Goal: Task Accomplishment & Management: Use online tool/utility

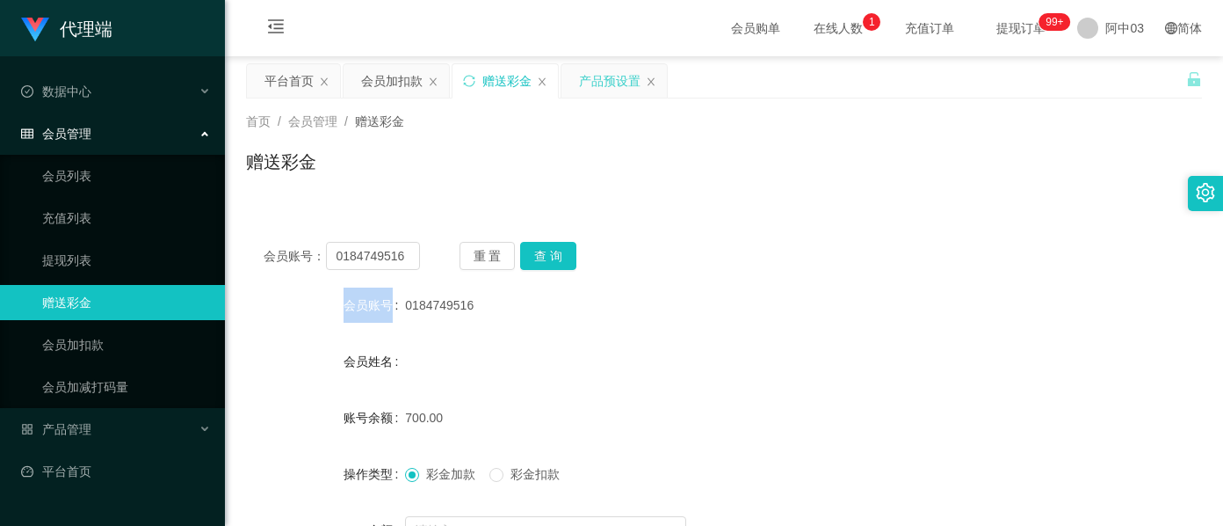
click at [594, 78] on div "产品预设置" at bounding box center [610, 80] width 62 height 33
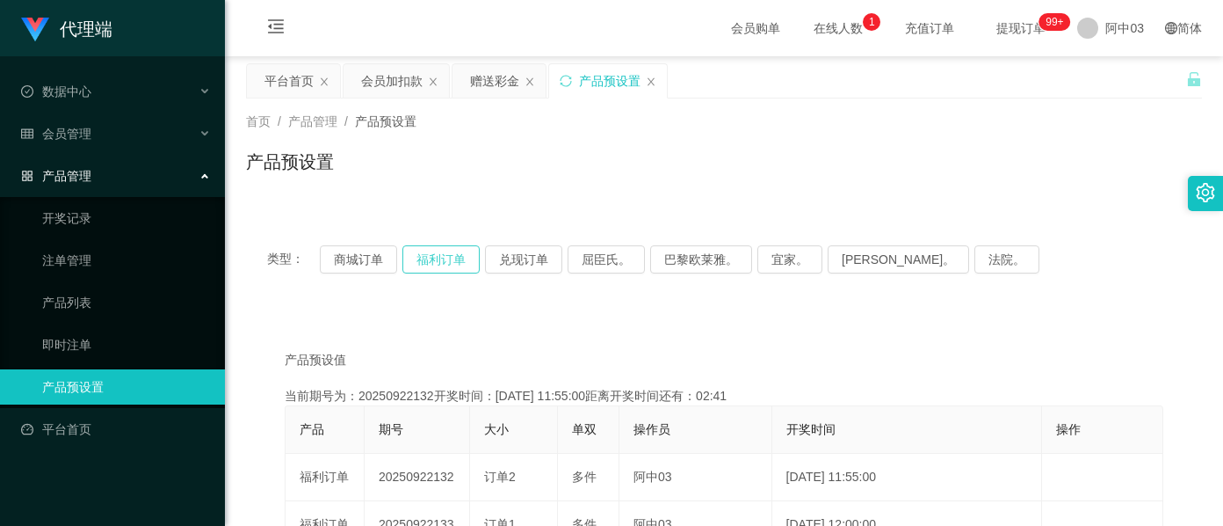
click at [461, 267] on button "福利订单" at bounding box center [440, 259] width 77 height 28
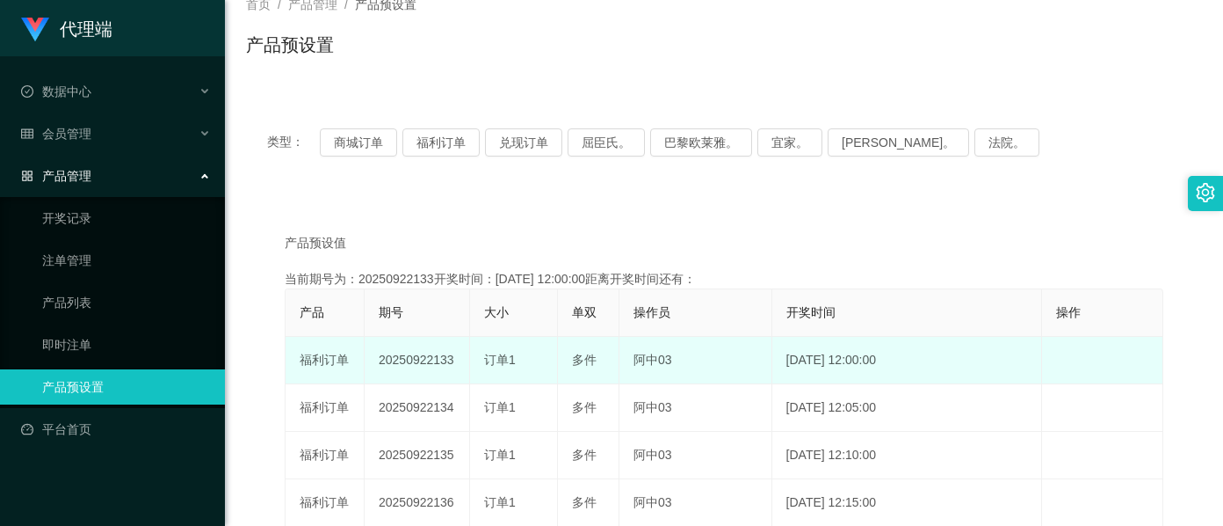
click at [411, 362] on td "20250922133" at bounding box center [417, 360] width 105 height 47
copy td "20250922133"
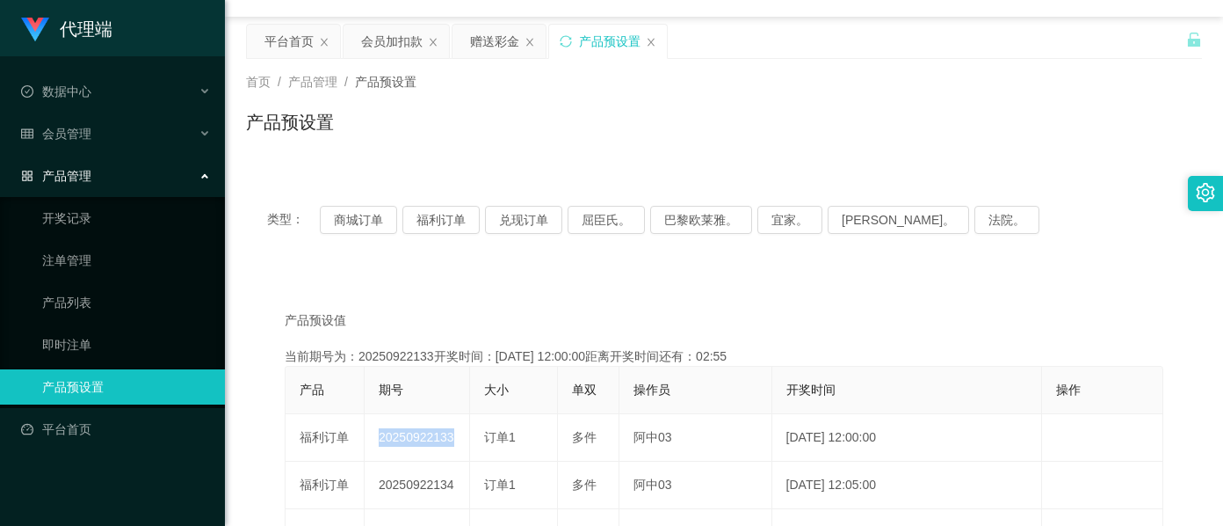
scroll to position [0, 0]
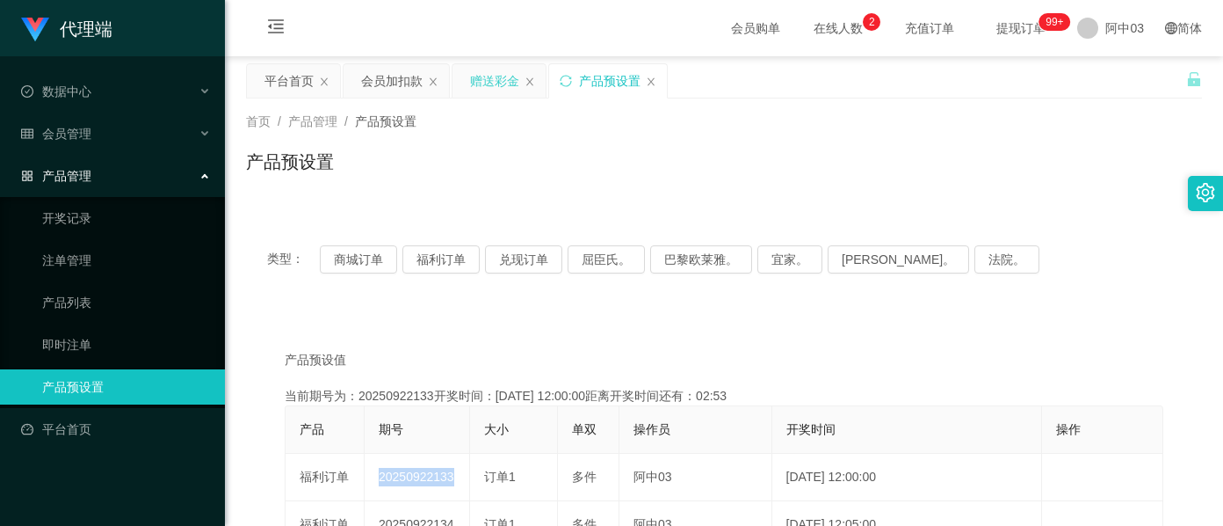
click at [473, 75] on div "赠送彩金" at bounding box center [494, 80] width 49 height 33
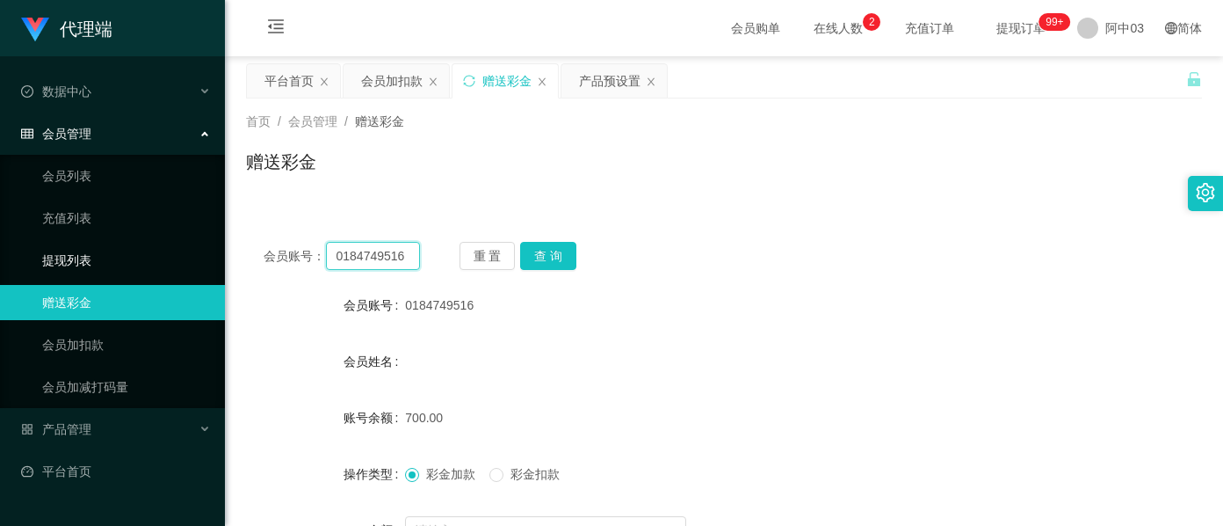
drag, startPoint x: 401, startPoint y: 258, endPoint x: 223, endPoint y: 241, distance: 178.4
click at [223, 241] on section "代理端 数据中心 会员管理 会员列表 充值列表 提现列表 赠送彩金 会员加扣款 会员加减打码量 产品管理 开奖记录 注单管理 产品列表 即时注单 产品预设置 …" at bounding box center [611, 362] width 1223 height 724
paste input "9782"
type input "9782"
click at [547, 253] on button "查 询" at bounding box center [548, 256] width 56 height 28
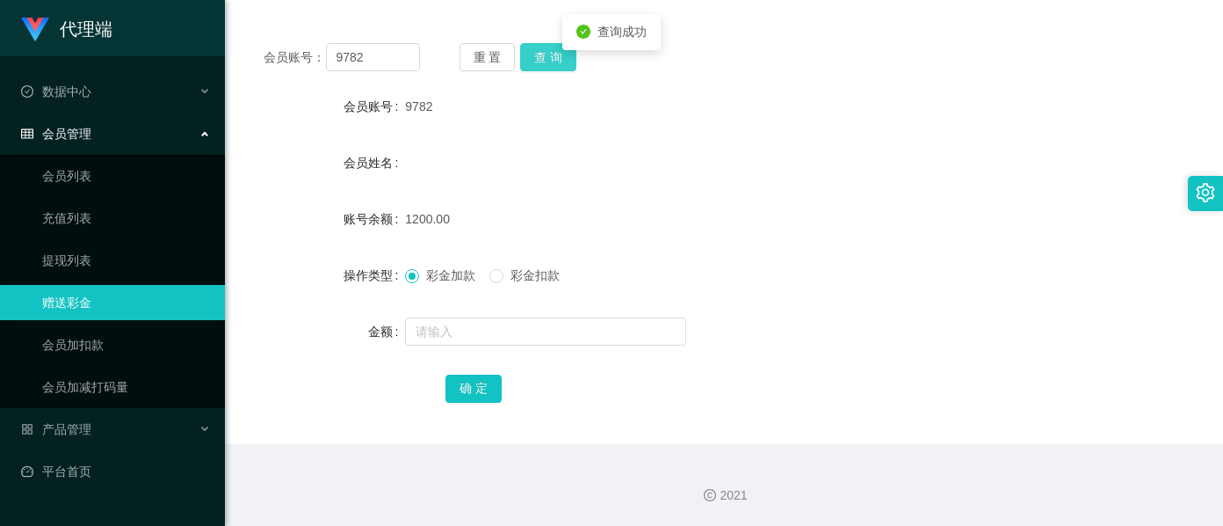
scroll to position [90, 0]
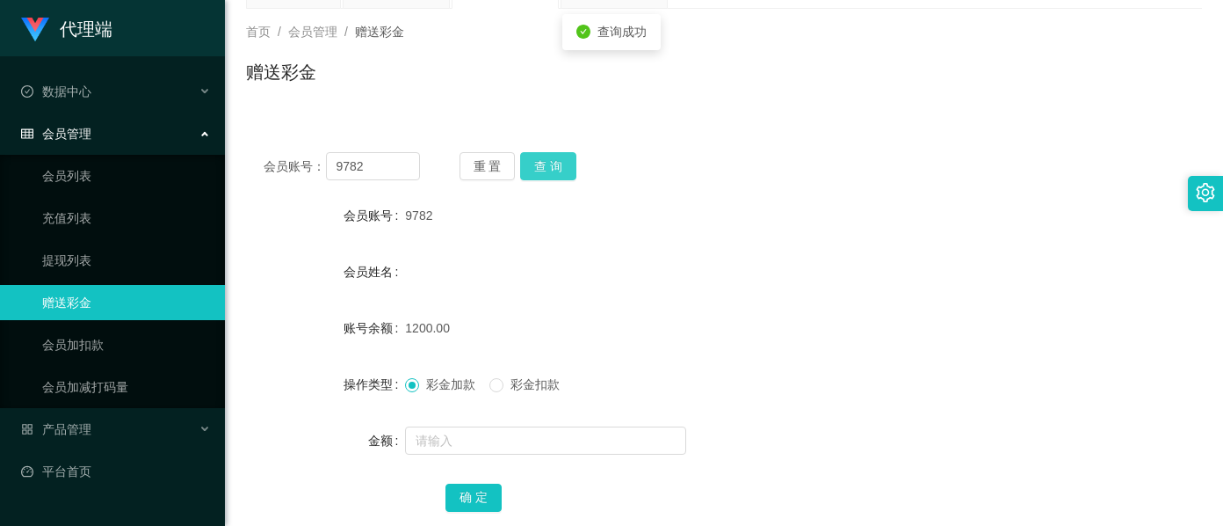
click at [535, 170] on button "查 询" at bounding box center [548, 166] width 56 height 28
click at [535, 170] on button "查 询" at bounding box center [558, 166] width 76 height 28
click at [535, 170] on div "重 置 查 询" at bounding box center [538, 166] width 156 height 28
click at [535, 170] on button "查 询" at bounding box center [548, 166] width 56 height 28
click at [535, 170] on div "重 置 查 询" at bounding box center [538, 166] width 156 height 28
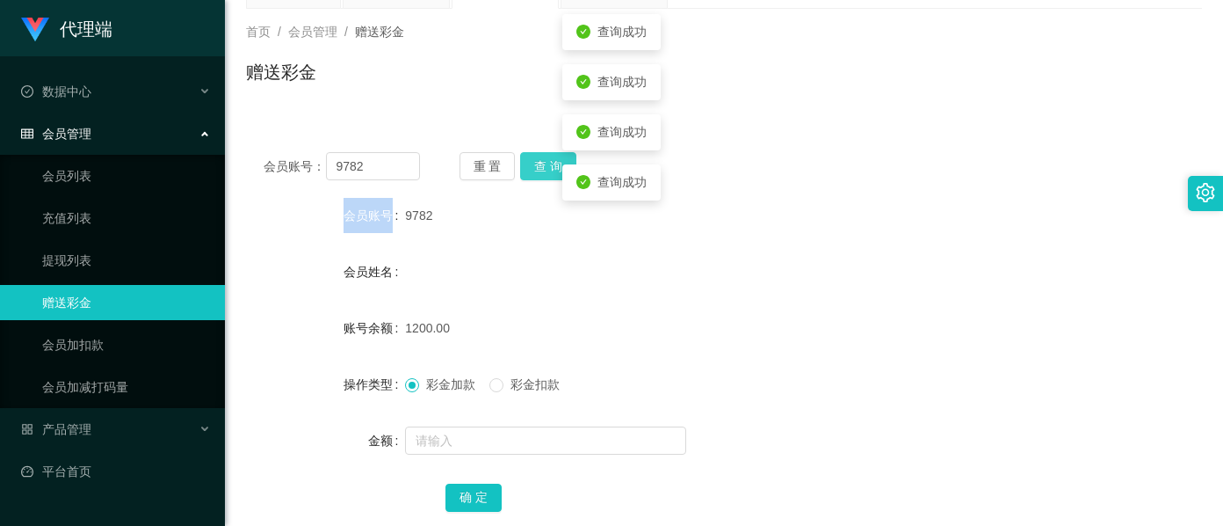
click at [535, 170] on button "查 询" at bounding box center [548, 166] width 56 height 28
click at [535, 170] on div "重 置 查 询" at bounding box center [538, 166] width 156 height 28
click at [535, 170] on button "查 询" at bounding box center [548, 166] width 56 height 28
click at [535, 170] on div "重 置 查 询" at bounding box center [538, 166] width 156 height 28
click at [535, 170] on button "查 询" at bounding box center [548, 166] width 56 height 28
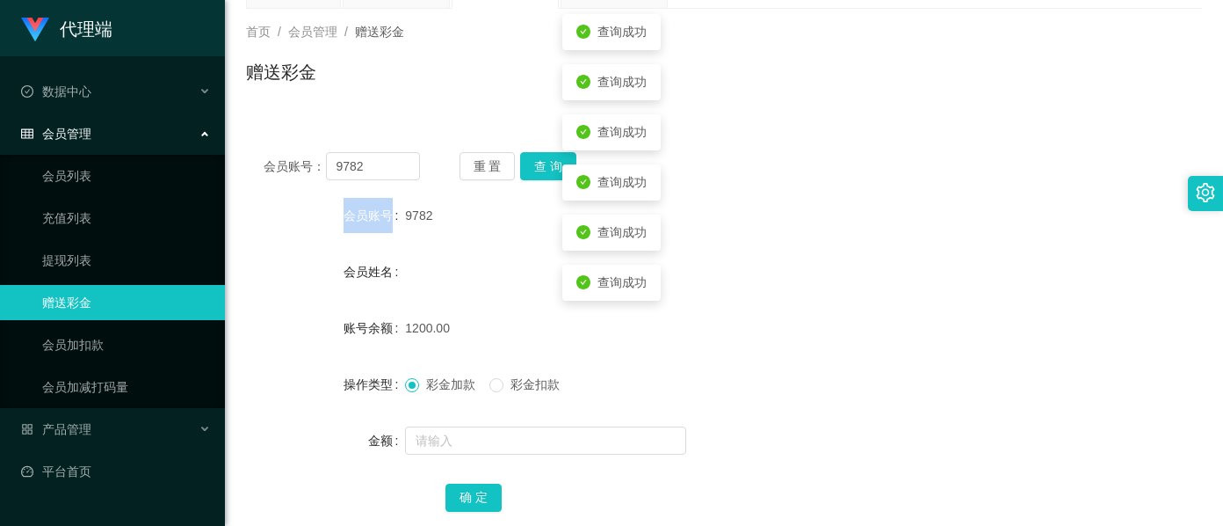
click at [535, 170] on div "重 置 查 询" at bounding box center [538, 166] width 156 height 28
click at [535, 170] on button "查 询" at bounding box center [548, 166] width 56 height 28
click at [535, 170] on div "重 置 查 询" at bounding box center [538, 166] width 156 height 28
click at [535, 170] on button "查 询" at bounding box center [548, 166] width 56 height 28
click at [535, 170] on div "重 置 查 询" at bounding box center [538, 166] width 156 height 28
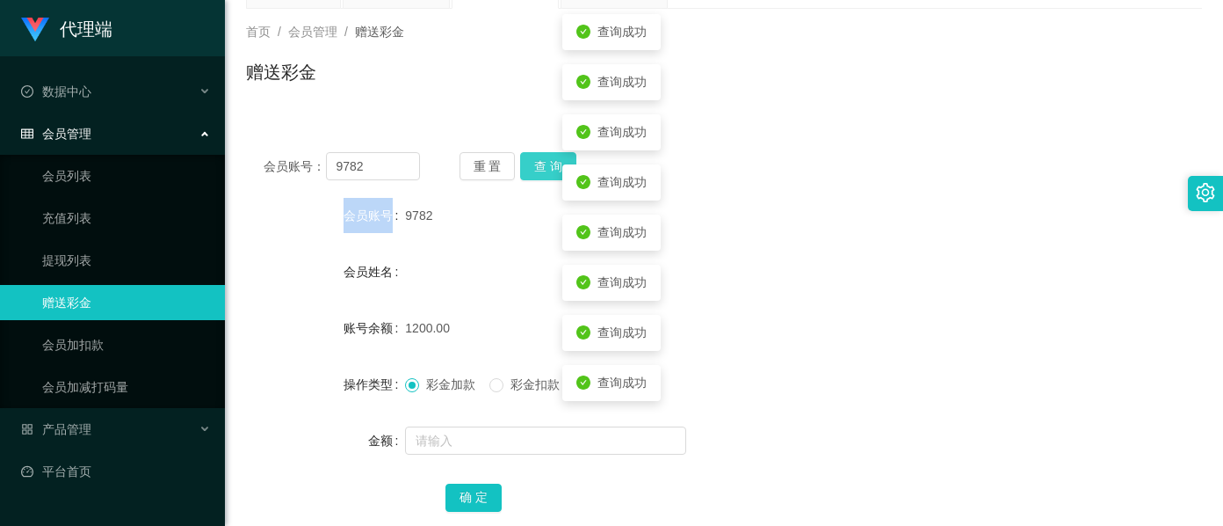
click at [535, 170] on button "查 询" at bounding box center [548, 166] width 56 height 28
click at [535, 170] on div "重 置 查 询" at bounding box center [538, 166] width 156 height 28
click at [535, 170] on button "查 询" at bounding box center [558, 166] width 76 height 28
click at [535, 170] on div "重 置 查 询" at bounding box center [538, 166] width 156 height 28
click at [535, 170] on button "查 询" at bounding box center [548, 166] width 56 height 28
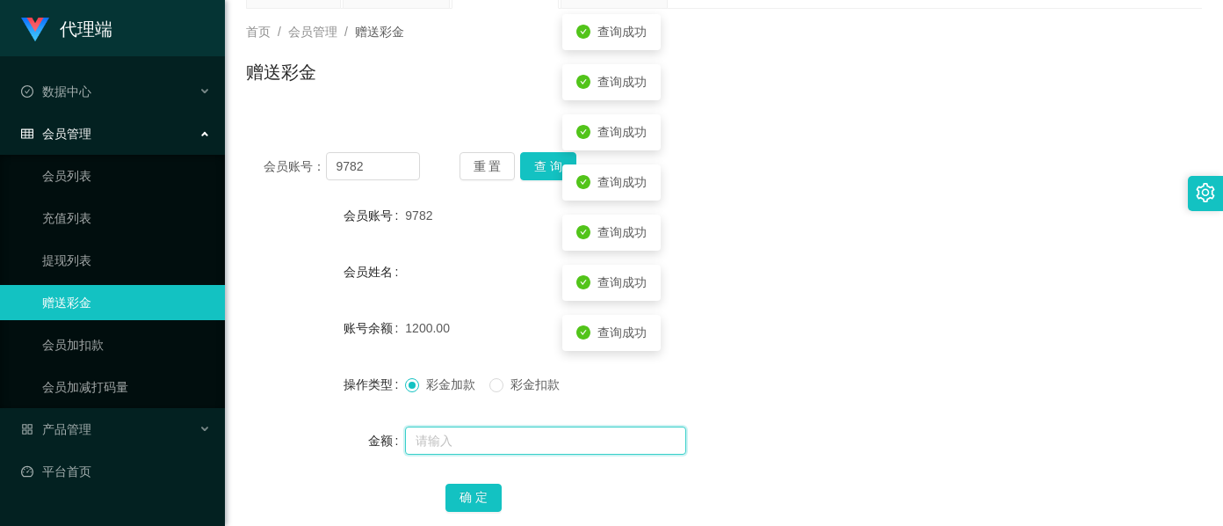
click at [454, 446] on input "text" at bounding box center [545, 440] width 281 height 28
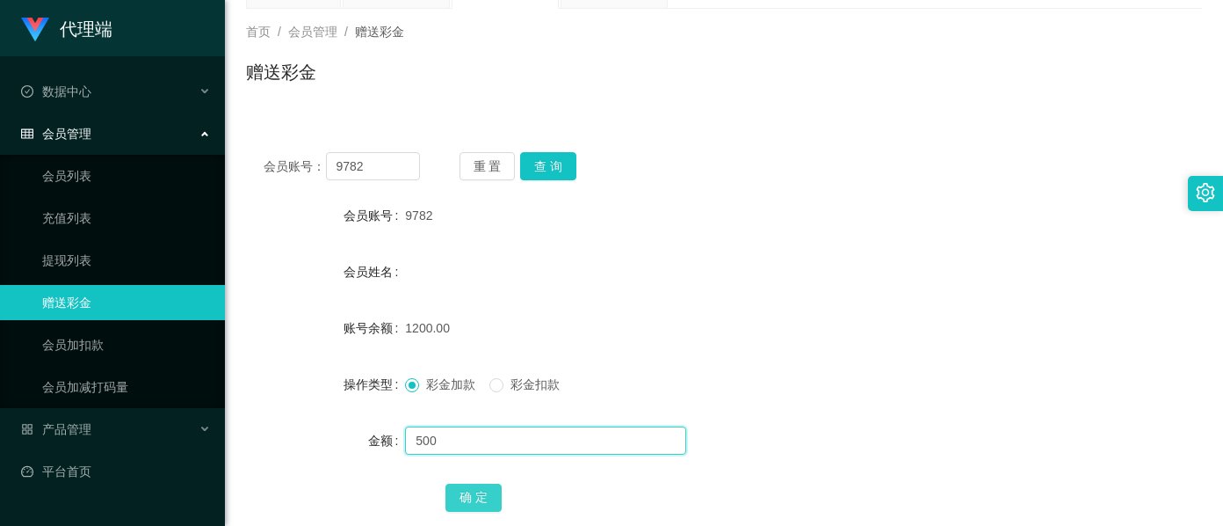
type input "500"
click at [453, 511] on button "确 定" at bounding box center [474, 497] width 56 height 28
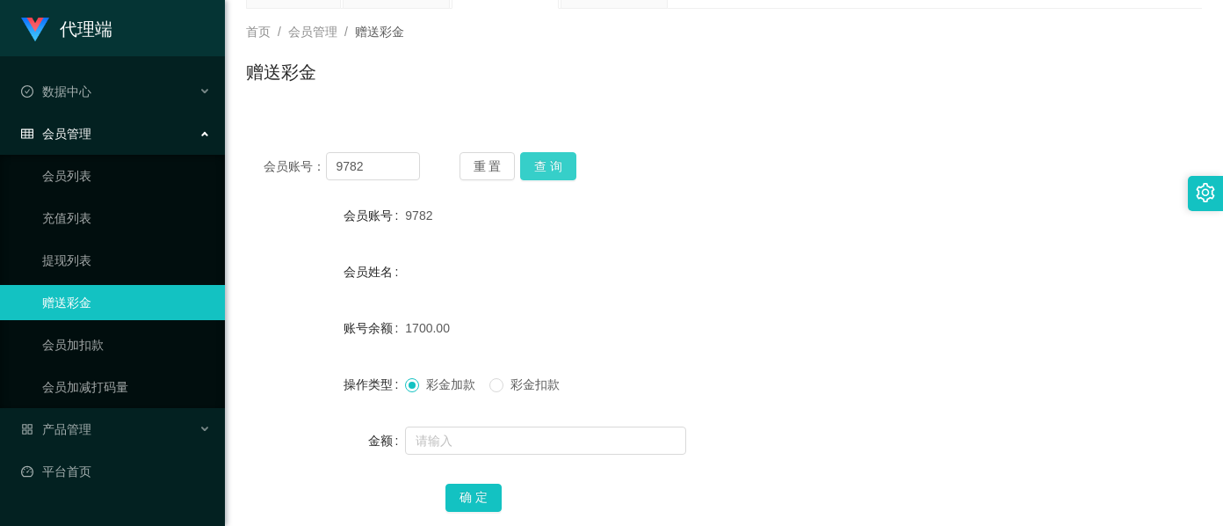
click at [540, 160] on button "查 询" at bounding box center [548, 166] width 56 height 28
click at [540, 160] on div "重 置 查 询" at bounding box center [538, 166] width 156 height 28
click at [540, 159] on button "查 询" at bounding box center [548, 166] width 56 height 28
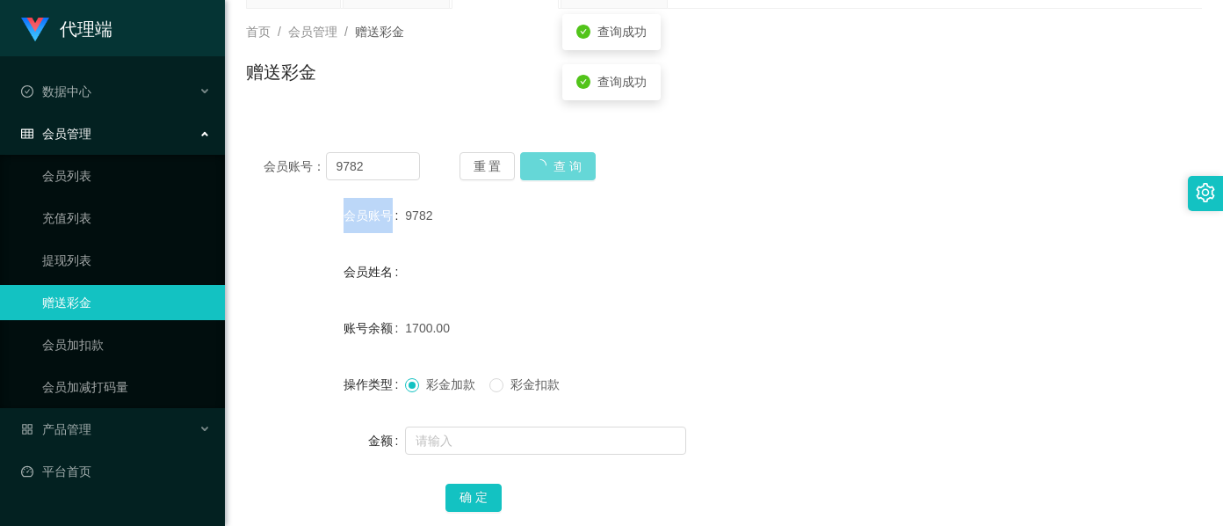
click at [540, 159] on div "重 置 查 询" at bounding box center [538, 166] width 156 height 28
click at [540, 159] on button "查 询" at bounding box center [558, 166] width 76 height 28
click at [540, 159] on div "重 置 查 询" at bounding box center [538, 166] width 156 height 28
click at [540, 159] on button "查 询" at bounding box center [548, 166] width 56 height 28
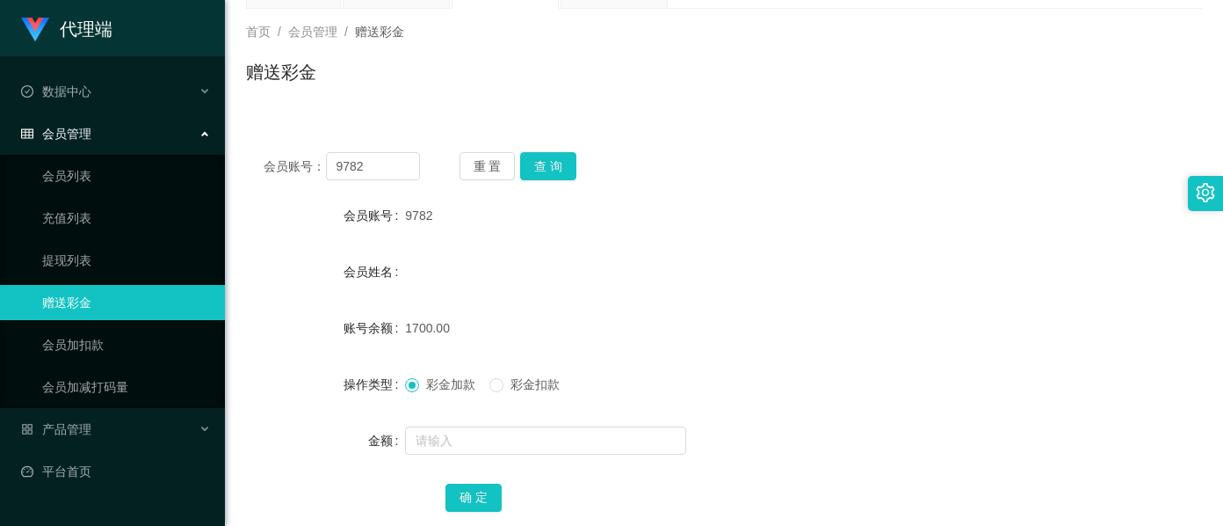
click at [561, 100] on div "首页 / 会员管理 / 赠送彩金 / 赠送彩金" at bounding box center [724, 61] width 998 height 105
click at [546, 162] on button "查 询" at bounding box center [548, 166] width 56 height 28
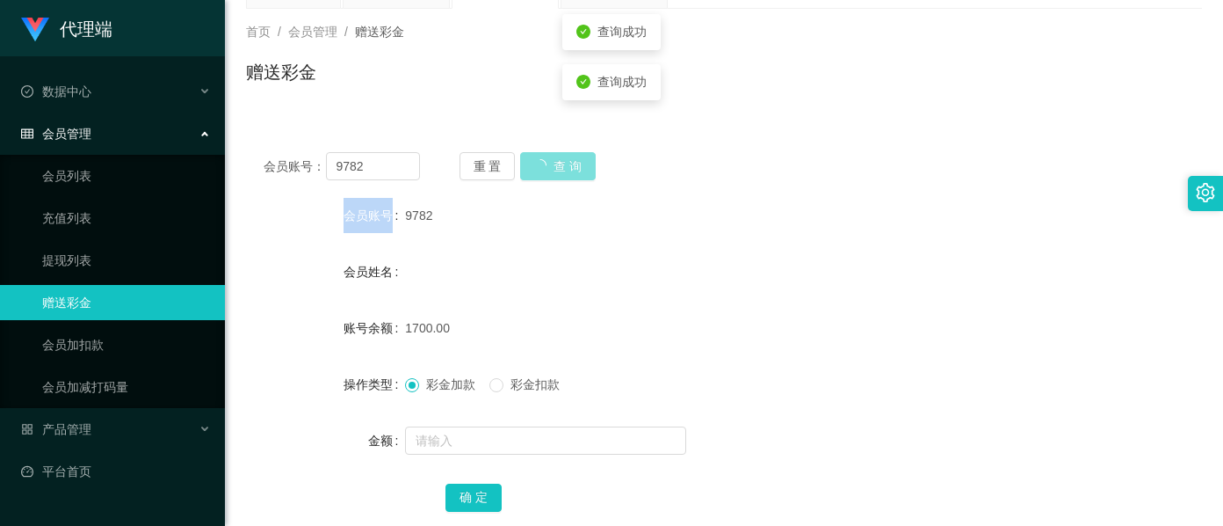
click at [546, 162] on div "重 置 查 询" at bounding box center [538, 166] width 156 height 28
